Goal: Check status: Check status

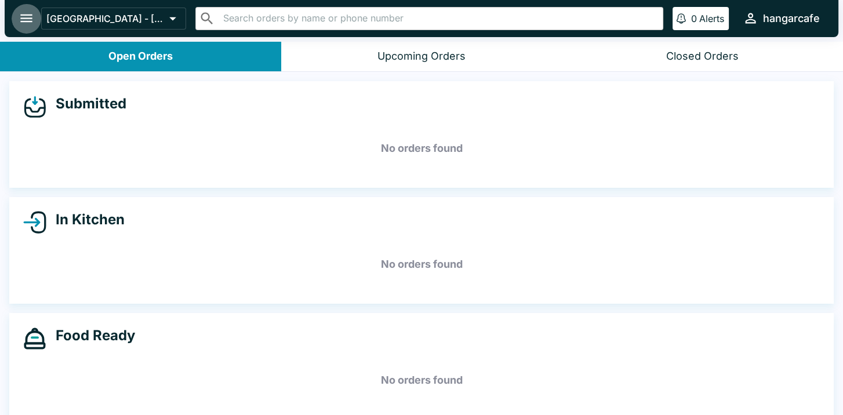
click at [24, 22] on icon "open drawer" at bounding box center [26, 18] width 12 height 8
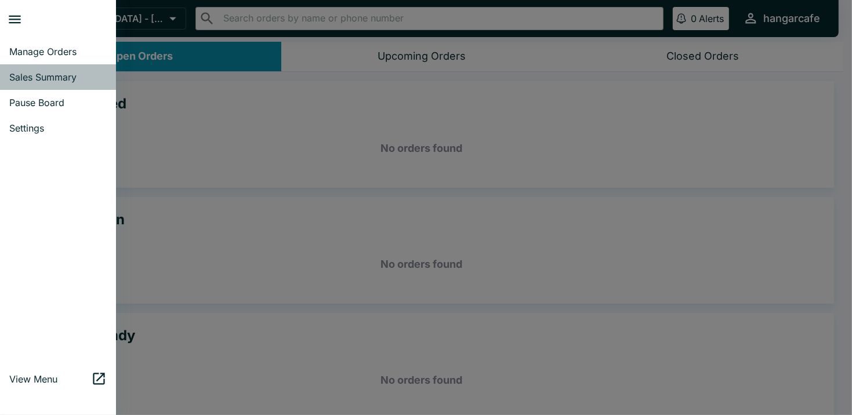
click at [59, 77] on span "Sales Summary" at bounding box center [57, 77] width 97 height 12
select select "03:00"
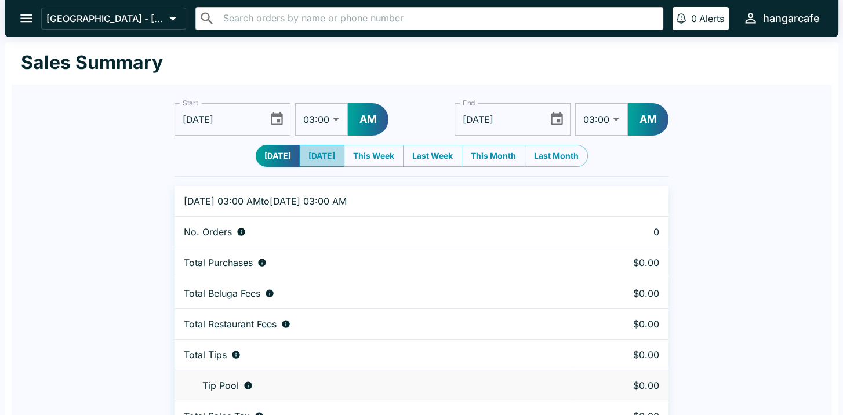
click at [315, 155] on button "[DATE]" at bounding box center [321, 156] width 45 height 22
type input "[DATE]"
